Goal: Navigation & Orientation: Find specific page/section

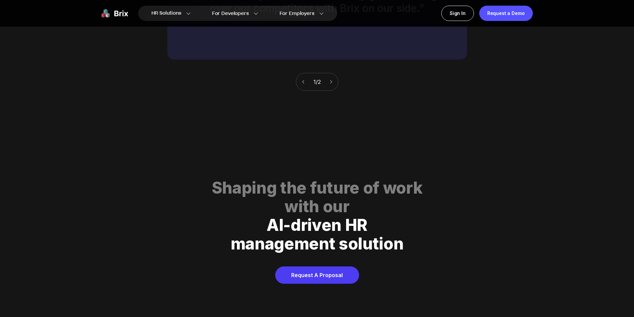
scroll to position [3403, 0]
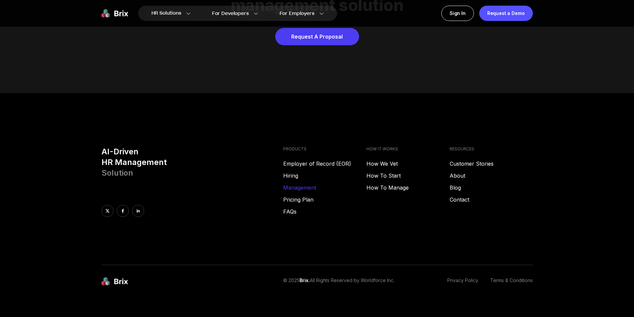
click at [293, 184] on link "Management" at bounding box center [324, 188] width 83 height 8
click at [461, 172] on link "About" at bounding box center [491, 176] width 83 height 8
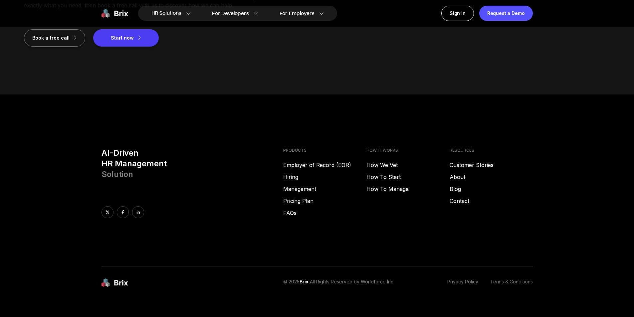
scroll to position [962, 0]
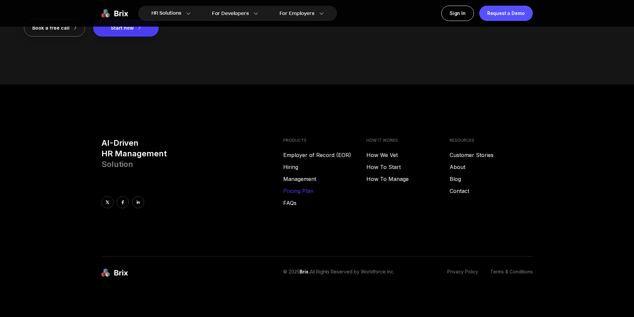
click at [309, 192] on link "Pricing Plan" at bounding box center [324, 191] width 83 height 8
